Goal: Information Seeking & Learning: Learn about a topic

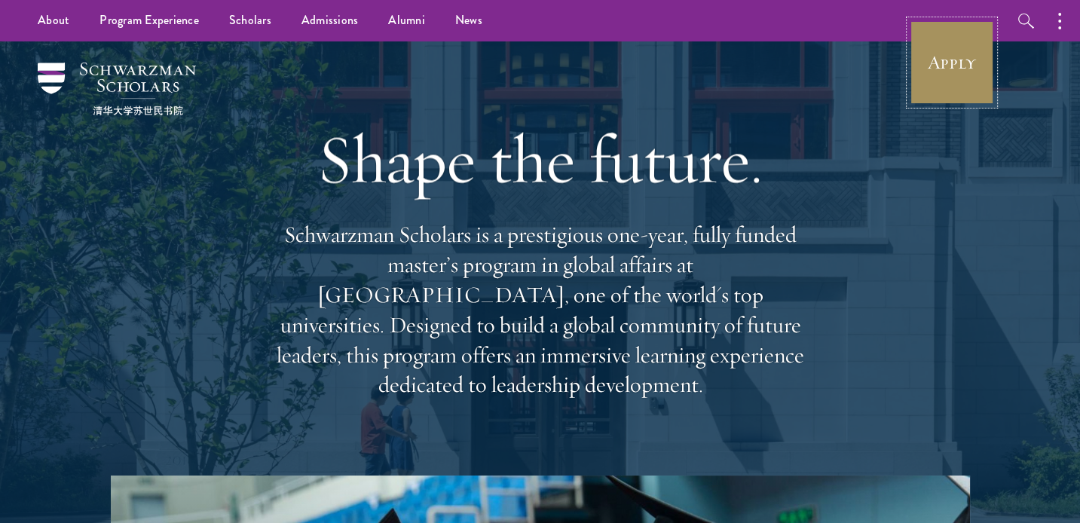
click at [958, 77] on link "Apply" at bounding box center [952, 62] width 84 height 84
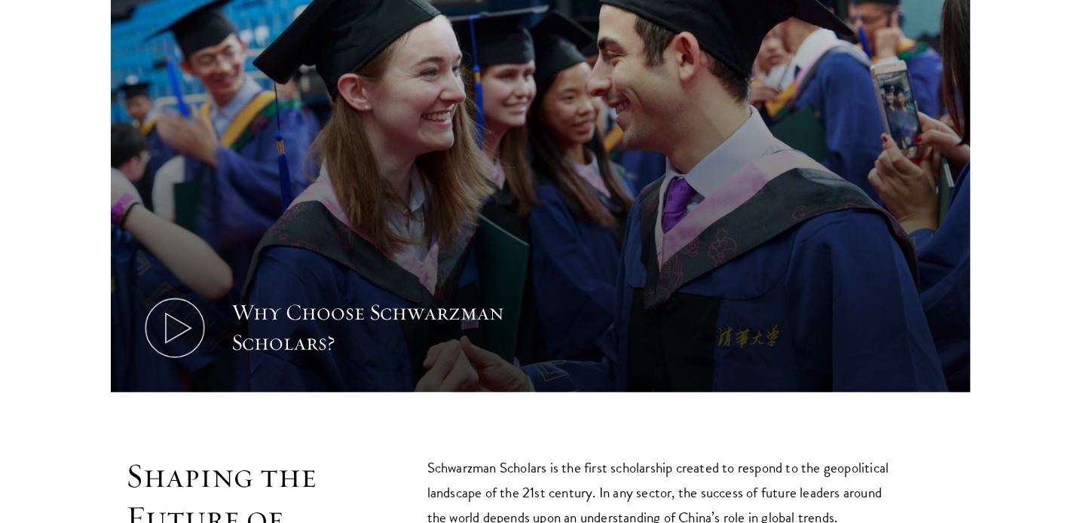
scroll to position [678, 0]
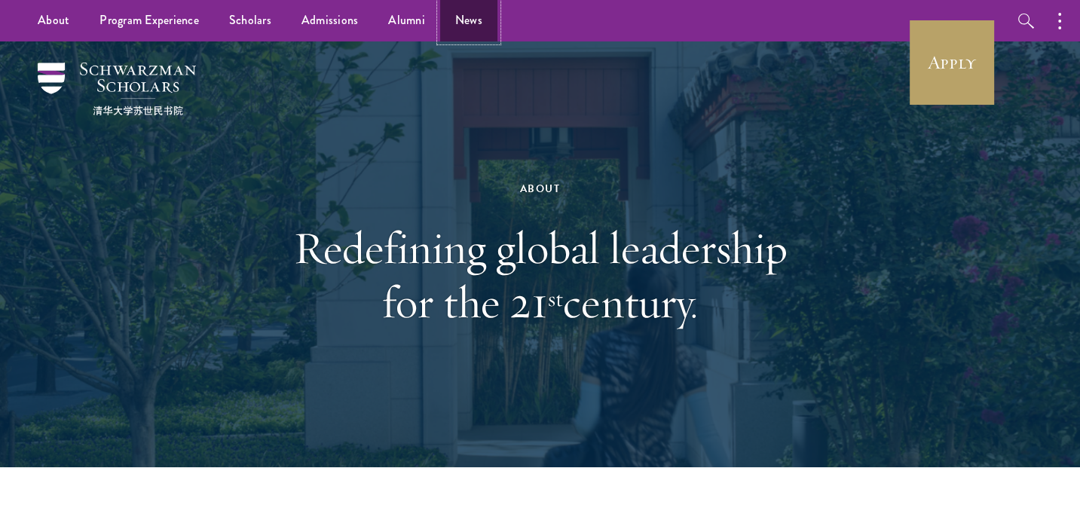
click at [448, 17] on link "News" at bounding box center [468, 20] width 57 height 41
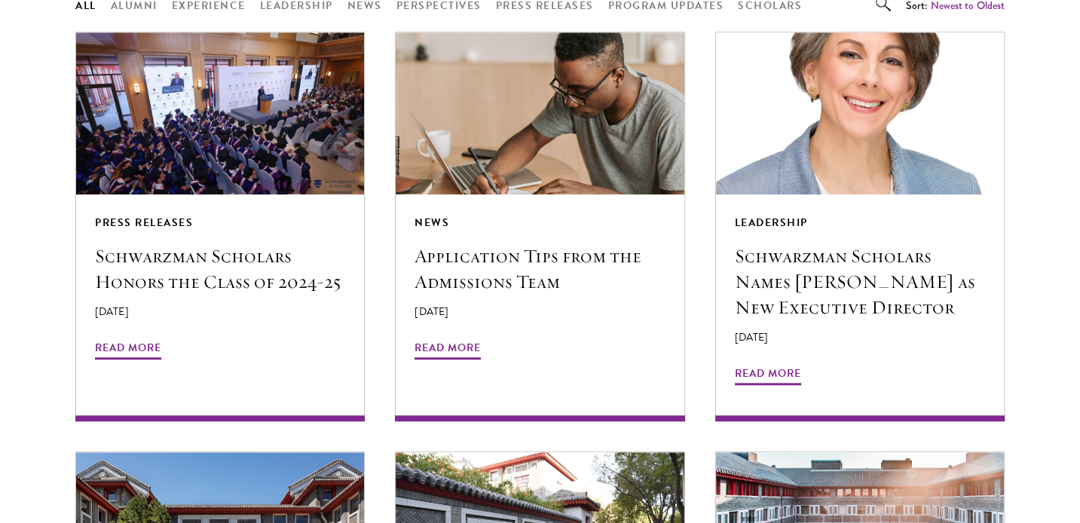
scroll to position [1357, 0]
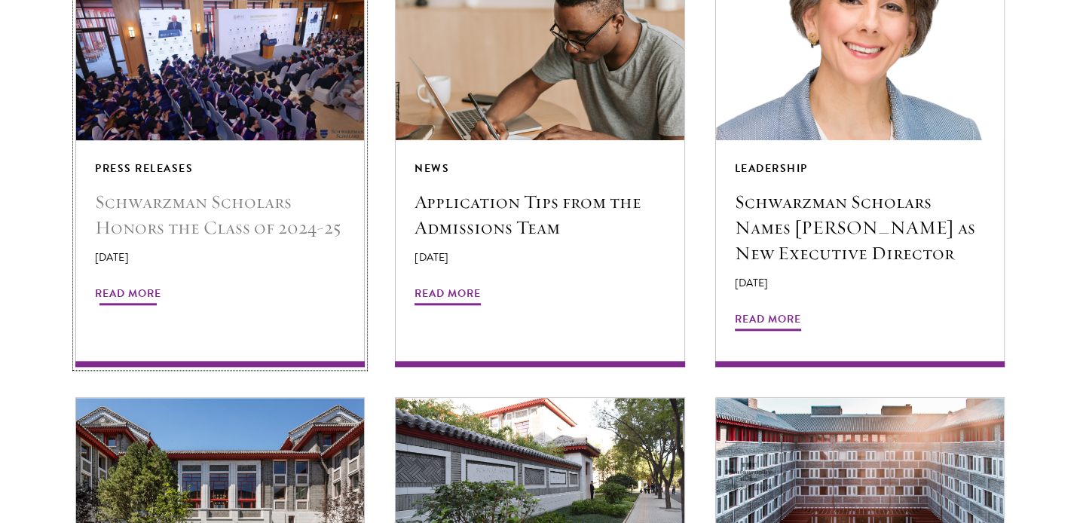
click at [271, 225] on h5 "Schwarzman Scholars Honors the Class of 2024-25" at bounding box center [220, 214] width 250 height 51
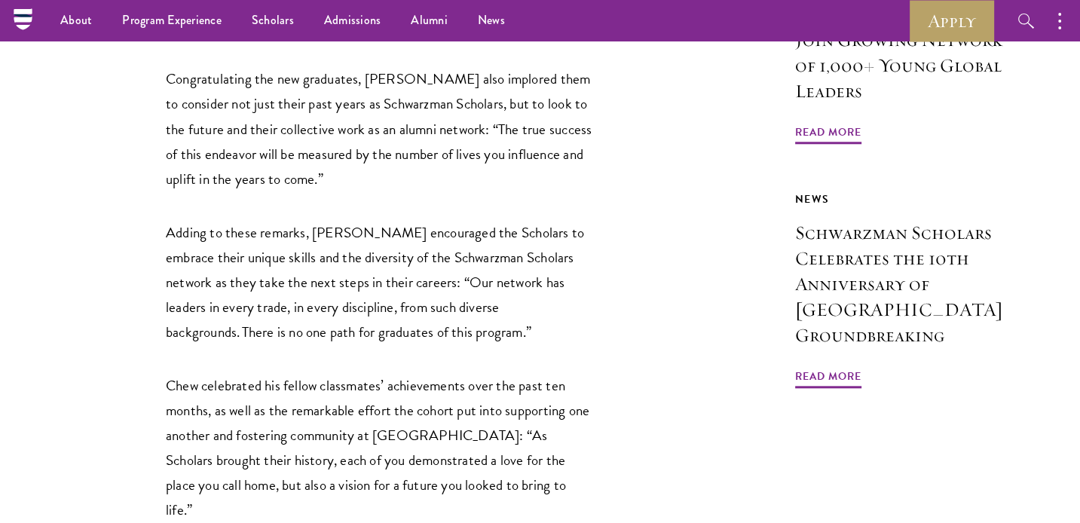
scroll to position [1357, 0]
